Goal: Task Accomplishment & Management: Use online tool/utility

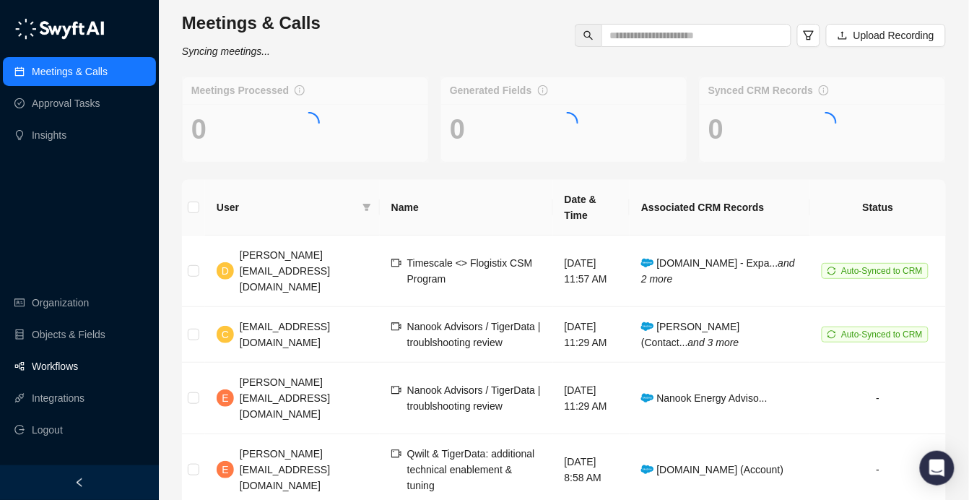
click at [78, 368] on link "Workflows" at bounding box center [55, 366] width 46 height 29
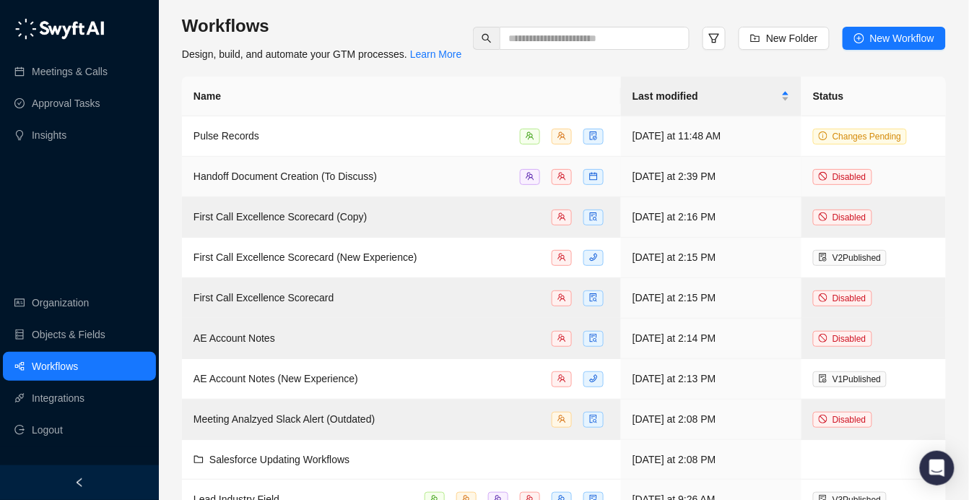
scroll to position [7, 0]
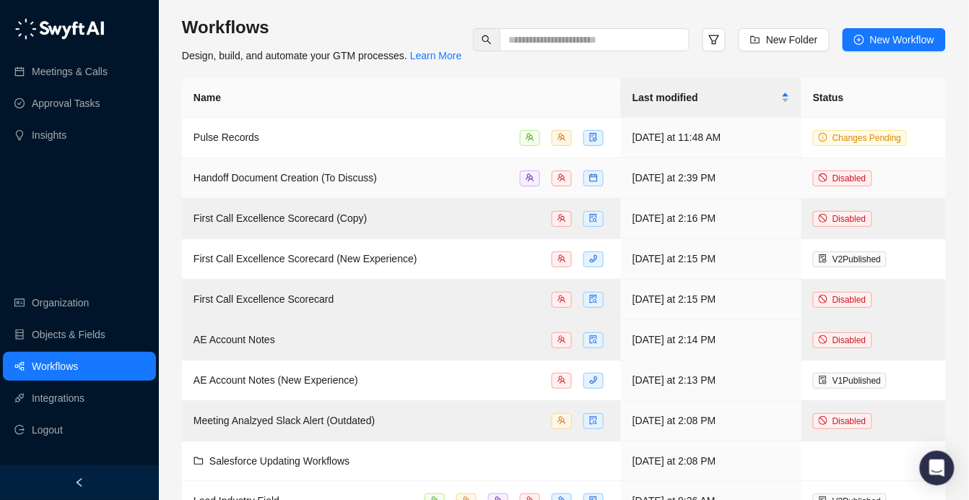
click at [258, 170] on div "Handoff Document Creation (To Discuss)" at bounding box center [285, 178] width 183 height 16
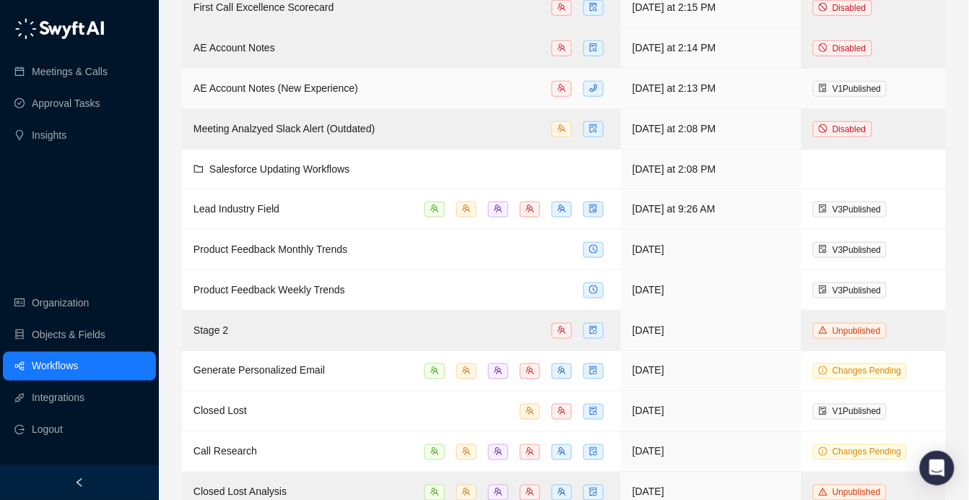
scroll to position [302, 0]
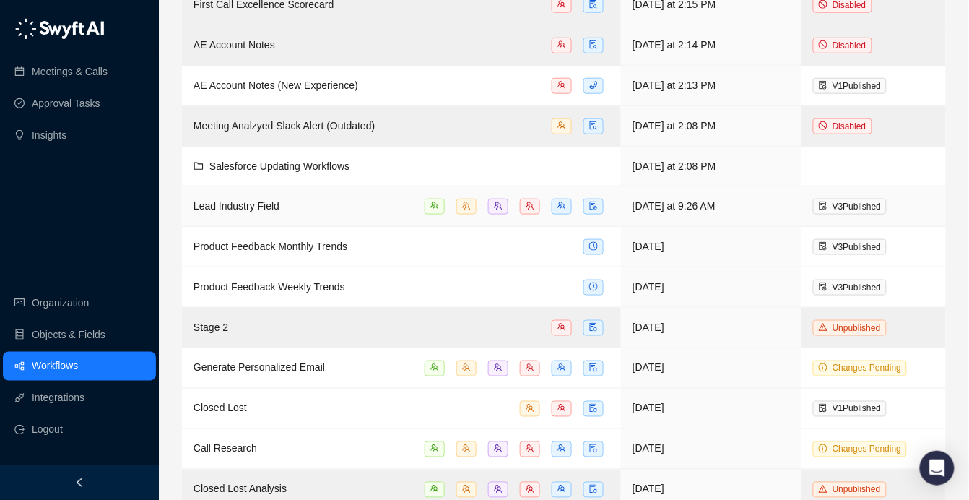
click at [280, 207] on span "Lead Industry Field" at bounding box center [237, 206] width 86 height 12
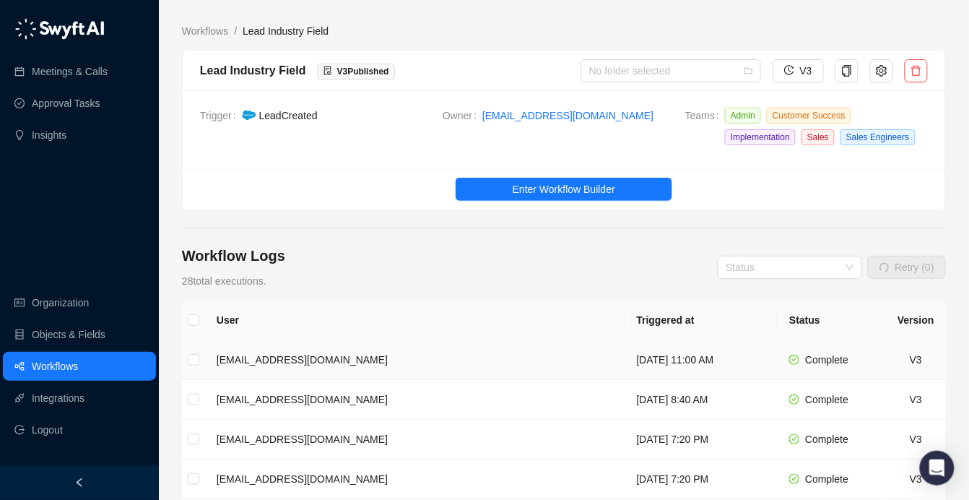
click at [385, 377] on td "[EMAIL_ADDRESS][DOMAIN_NAME]" at bounding box center [415, 360] width 420 height 40
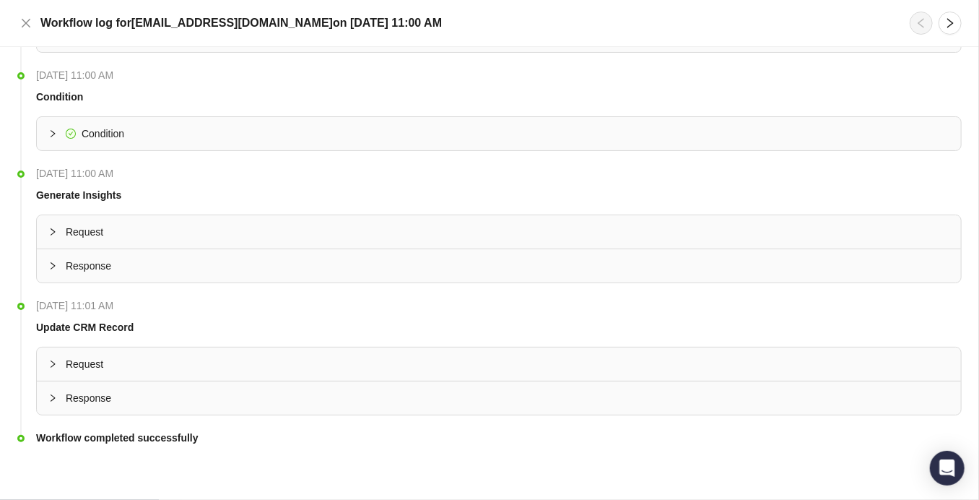
click at [308, 395] on span "Response" at bounding box center [508, 398] width 884 height 16
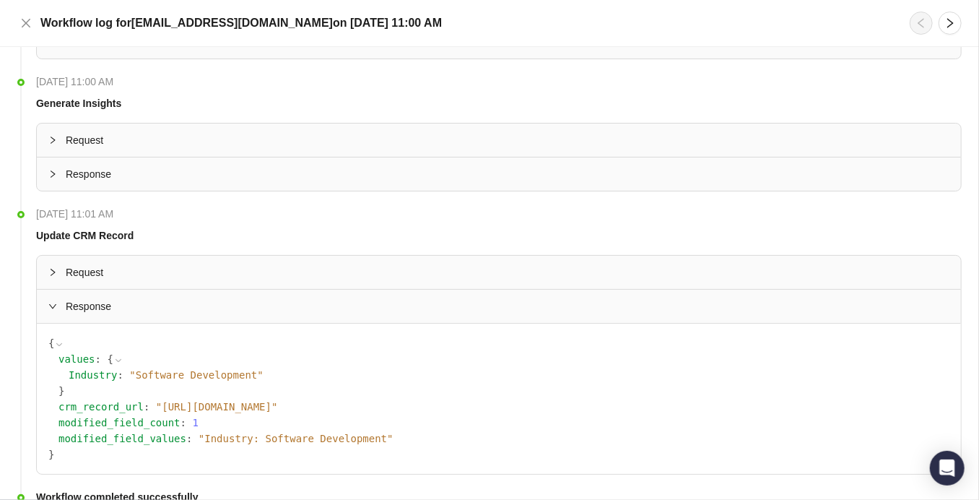
scroll to position [241, 0]
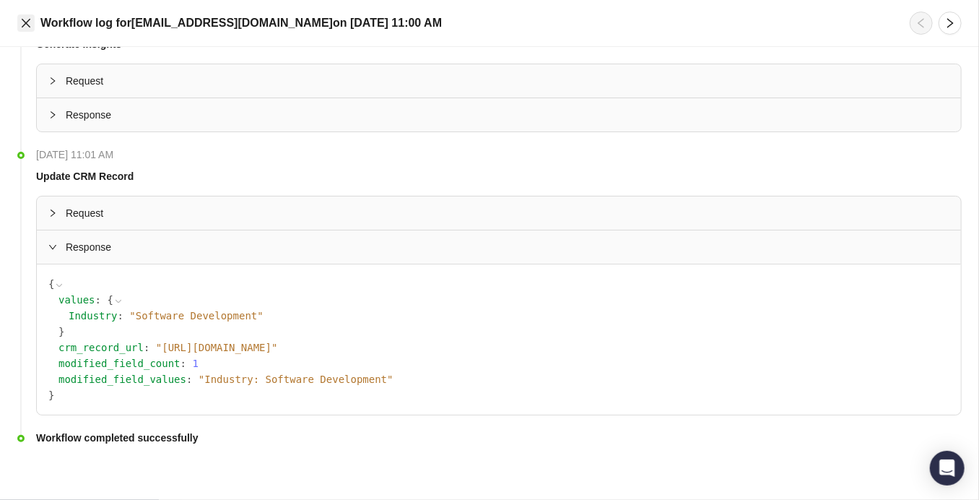
click at [29, 29] on button "Close" at bounding box center [25, 22] width 17 height 17
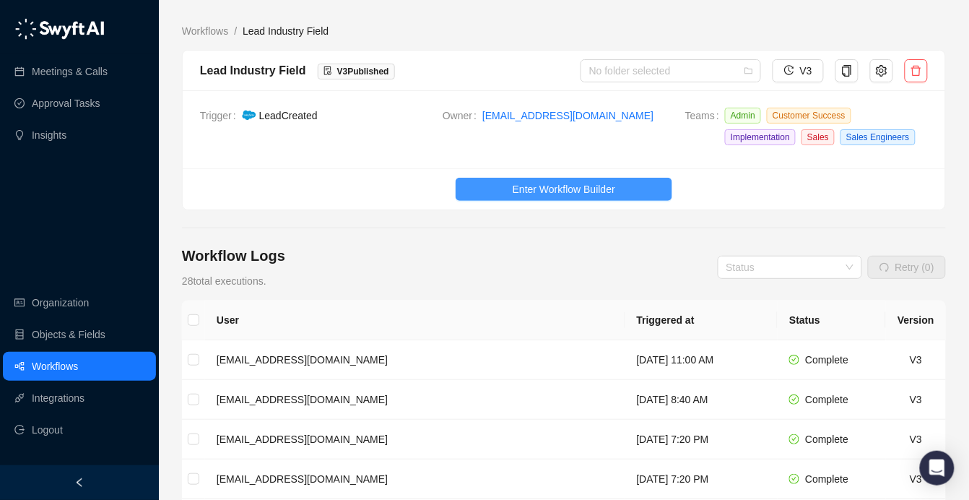
click at [461, 191] on button "Enter Workflow Builder" at bounding box center [564, 189] width 217 height 23
